Goal: Transaction & Acquisition: Purchase product/service

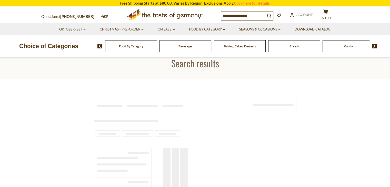
type input "**********"
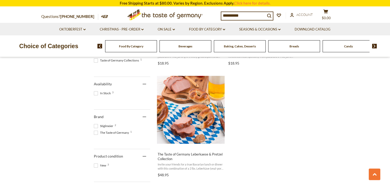
scroll to position [205, 0]
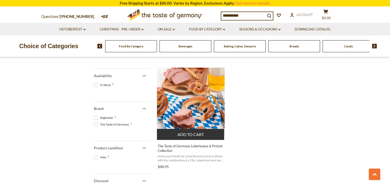
click at [193, 134] on button "Add to cart" at bounding box center [191, 134] width 68 height 11
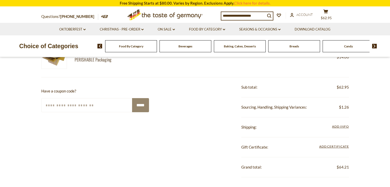
scroll to position [77, 0]
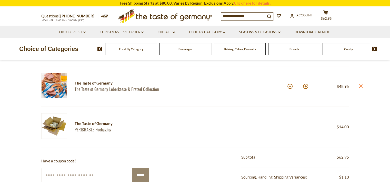
scroll to position [77, 0]
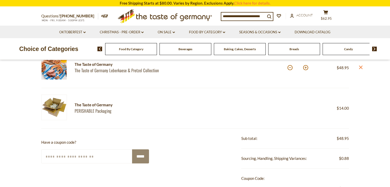
click at [137, 52] on div "Food By Category" at bounding box center [131, 49] width 52 height 12
click at [142, 53] on div "Food By Category" at bounding box center [131, 49] width 52 height 12
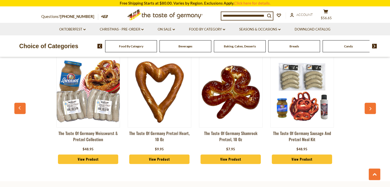
scroll to position [436, 0]
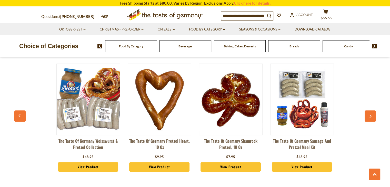
click at [370, 115] on icon "button" at bounding box center [370, 117] width 3 height 4
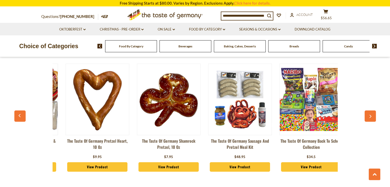
scroll to position [0, 71]
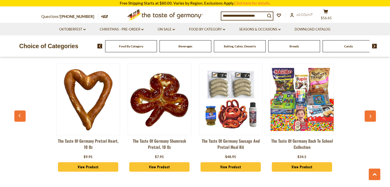
click at [370, 115] on icon "button" at bounding box center [370, 117] width 3 height 4
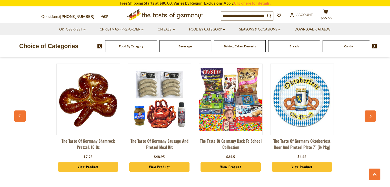
click at [370, 115] on icon "button" at bounding box center [370, 117] width 3 height 4
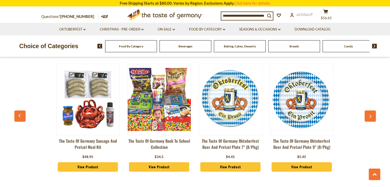
click at [370, 115] on icon "button" at bounding box center [370, 117] width 3 height 4
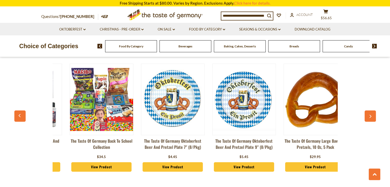
scroll to position [0, 286]
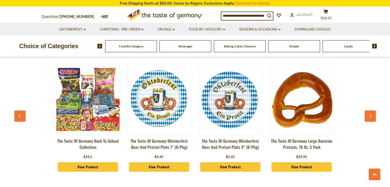
click at [370, 115] on icon "button" at bounding box center [370, 117] width 3 height 4
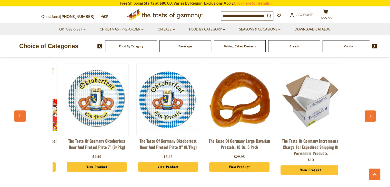
scroll to position [0, 357]
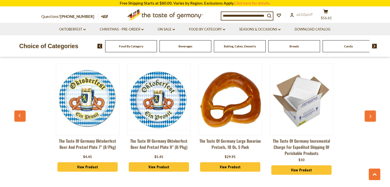
click at [370, 115] on icon "button" at bounding box center [370, 117] width 3 height 4
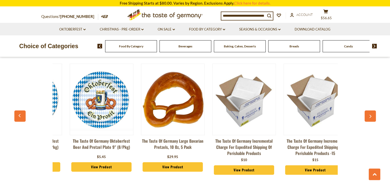
scroll to position [0, 429]
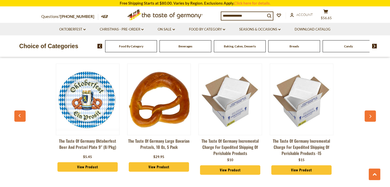
click at [370, 115] on icon "button" at bounding box center [370, 117] width 3 height 4
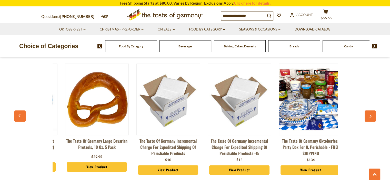
scroll to position [0, 500]
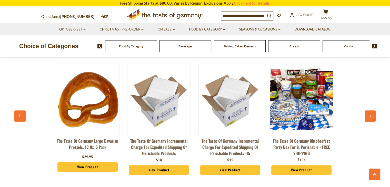
click at [370, 115] on icon "button" at bounding box center [370, 117] width 3 height 4
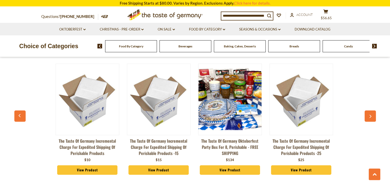
click at [370, 115] on icon "button" at bounding box center [370, 117] width 3 height 4
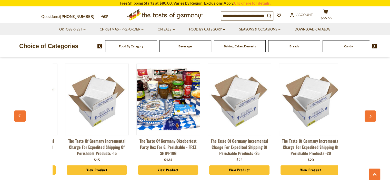
scroll to position [0, 642]
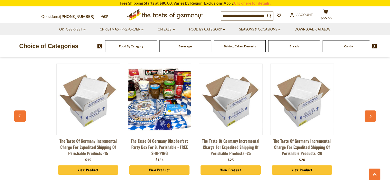
click at [370, 115] on icon "button" at bounding box center [370, 117] width 3 height 4
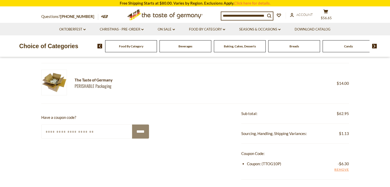
scroll to position [51, 0]
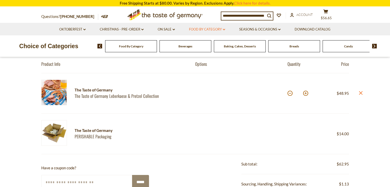
click at [224, 29] on icon "dropdown_arrow" at bounding box center [224, 30] width 2 height 2
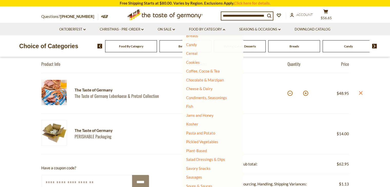
scroll to position [77, 0]
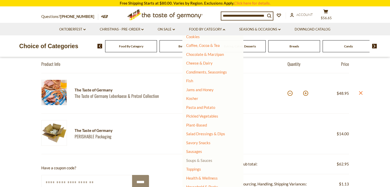
click at [193, 160] on link "Soups & Sauces" at bounding box center [199, 160] width 26 height 5
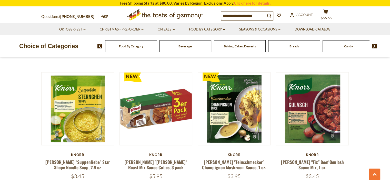
scroll to position [565, 0]
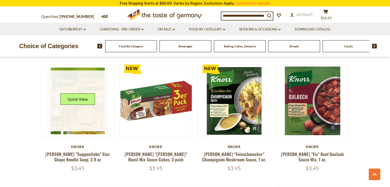
click at [94, 107] on link at bounding box center [77, 101] width 61 height 61
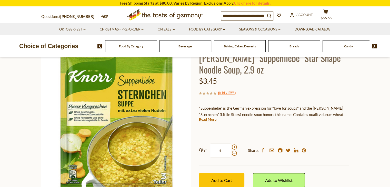
scroll to position [51, 0]
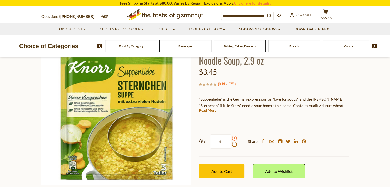
click at [234, 138] on span at bounding box center [234, 138] width 5 height 5
click at [231, 138] on input "*" at bounding box center [220, 142] width 21 height 14
click at [234, 138] on span at bounding box center [234, 138] width 5 height 5
click at [231, 138] on input "*" at bounding box center [220, 142] width 21 height 14
click at [234, 138] on span at bounding box center [234, 138] width 5 height 5
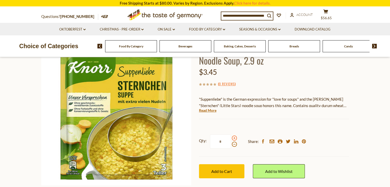
click at [231, 138] on input "*" at bounding box center [220, 142] width 21 height 14
click at [234, 144] on span at bounding box center [234, 144] width 5 height 5
click at [231, 144] on input "*" at bounding box center [220, 142] width 21 height 14
type input "*"
click at [232, 170] on span "Add to Cart" at bounding box center [222, 171] width 21 height 5
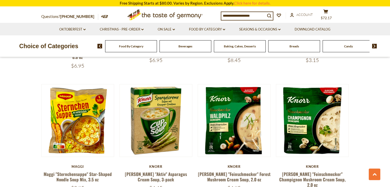
scroll to position [1058, 0]
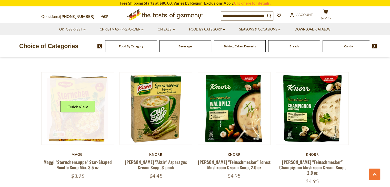
click at [83, 105] on link at bounding box center [77, 108] width 61 height 61
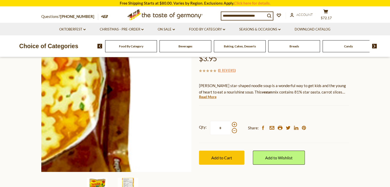
scroll to position [77, 0]
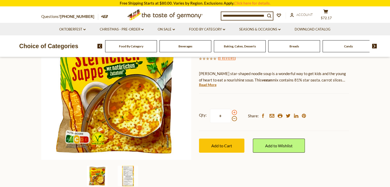
click at [234, 113] on span at bounding box center [234, 112] width 5 height 5
click at [231, 113] on input "*" at bounding box center [220, 116] width 21 height 14
click at [234, 119] on span at bounding box center [234, 118] width 5 height 5
click at [231, 119] on input "*" at bounding box center [220, 116] width 21 height 14
click at [234, 111] on span at bounding box center [234, 112] width 5 height 5
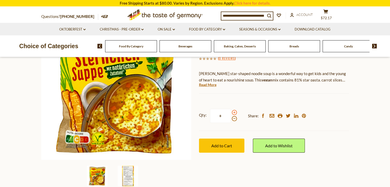
click at [231, 111] on input "*" at bounding box center [220, 116] width 21 height 14
type input "*"
click at [227, 145] on span "Add to Cart" at bounding box center [222, 145] width 21 height 5
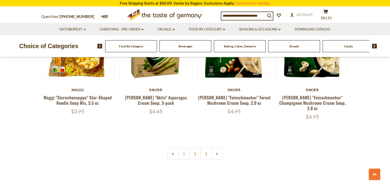
scroll to position [1135, 0]
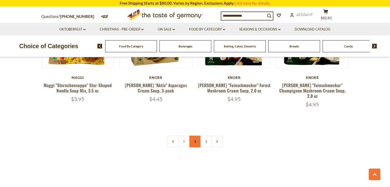
click at [197, 136] on link "2" at bounding box center [195, 142] width 12 height 12
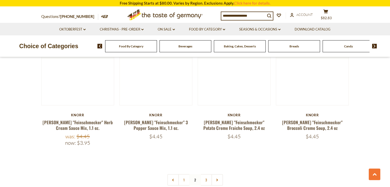
scroll to position [1120, 0]
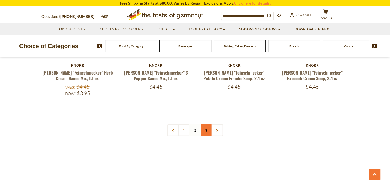
click at [208, 131] on link "3" at bounding box center [206, 131] width 12 height 12
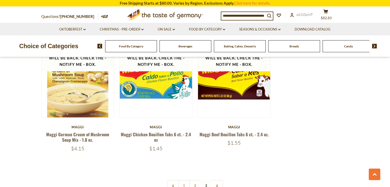
scroll to position [658, 0]
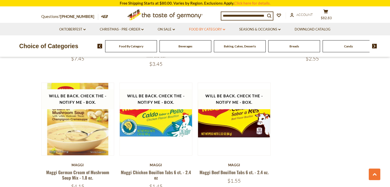
click at [225, 30] on icon "dropdown_arrow" at bounding box center [224, 30] width 2 height 2
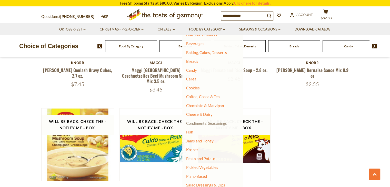
scroll to position [51, 0]
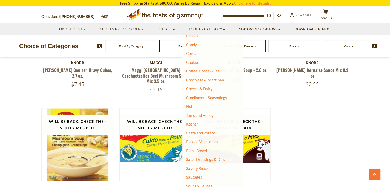
click at [251, 16] on input at bounding box center [244, 15] width 44 height 7
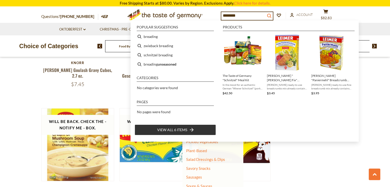
type input "********"
click at [271, 15] on icon "search_icon" at bounding box center [269, 16] width 4 height 4
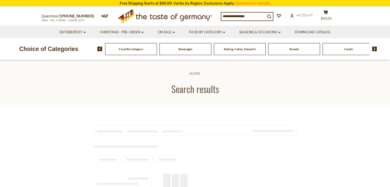
type input "********"
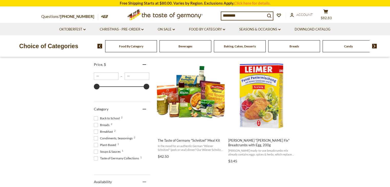
scroll to position [77, 0]
